Goal: Find specific fact: Find specific fact

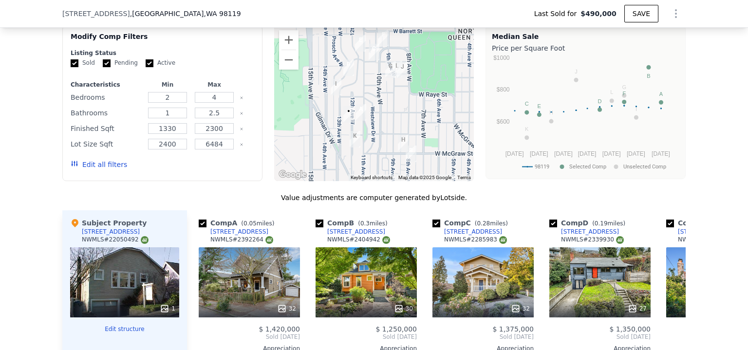
scroll to position [951, 0]
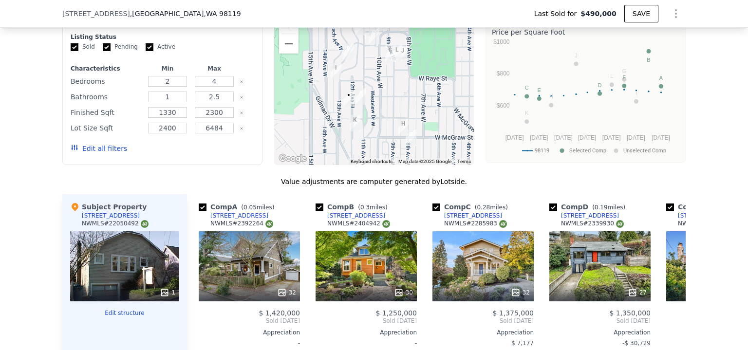
click at [111, 261] on div "1" at bounding box center [124, 266] width 109 height 70
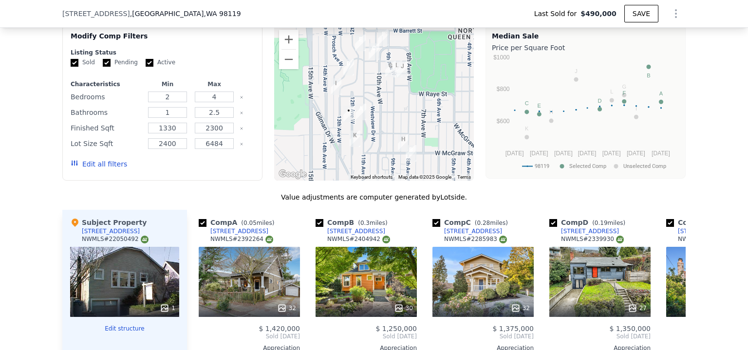
scroll to position [943, 0]
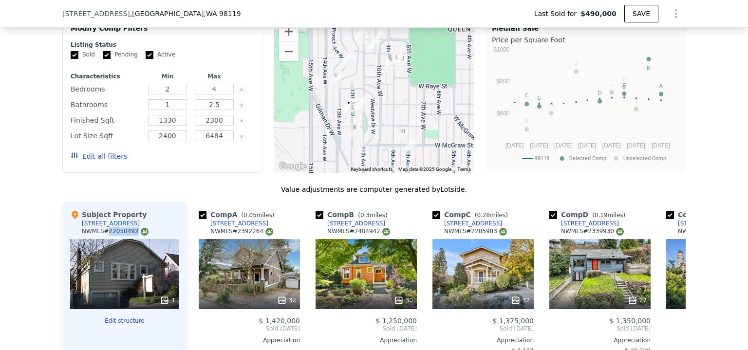
drag, startPoint x: 103, startPoint y: 236, endPoint x: 129, endPoint y: 235, distance: 25.8
click at [129, 235] on div "NWMLS # 22050492" at bounding box center [115, 231] width 67 height 8
copy div "22050492"
